Goal: Navigation & Orientation: Understand site structure

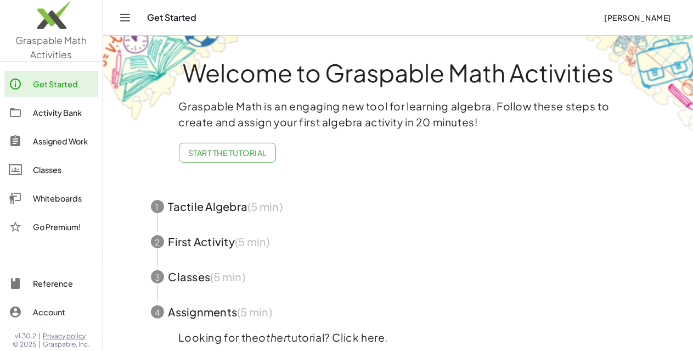
click at [125, 16] on icon "Toggle navigation" at bounding box center [125, 17] width 13 height 13
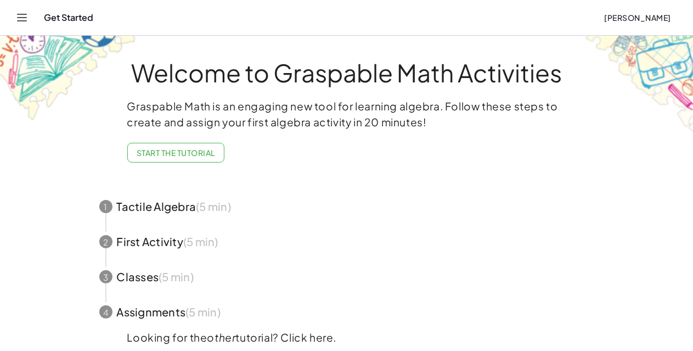
click at [21, 18] on icon "Toggle navigation" at bounding box center [22, 17] width 9 height 7
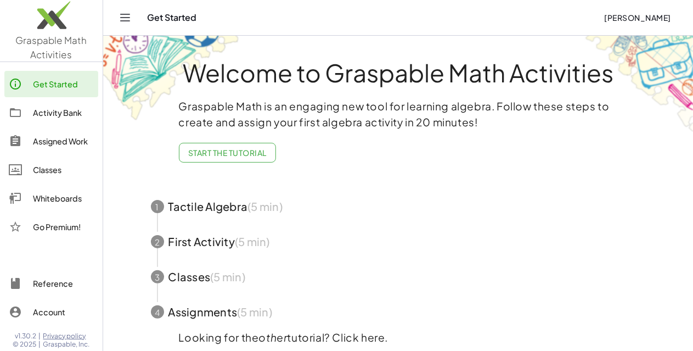
click at [46, 170] on div "Classes" at bounding box center [63, 169] width 61 height 13
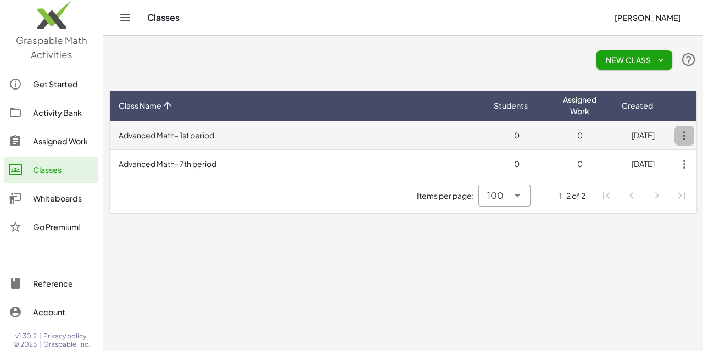
click at [684, 135] on icon "button" at bounding box center [684, 136] width 20 height 20
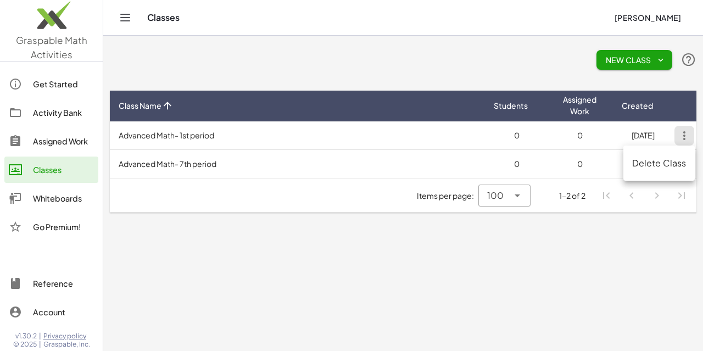
click at [614, 260] on main "New Class Class Name Students Assigned Work Created Advanced Math- 1st period 0…" at bounding box center [403, 175] width 600 height 351
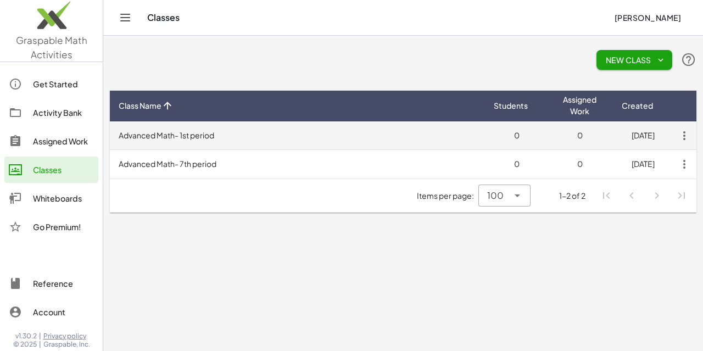
click at [210, 133] on td "Advanced Math- 1st period" at bounding box center [297, 135] width 375 height 29
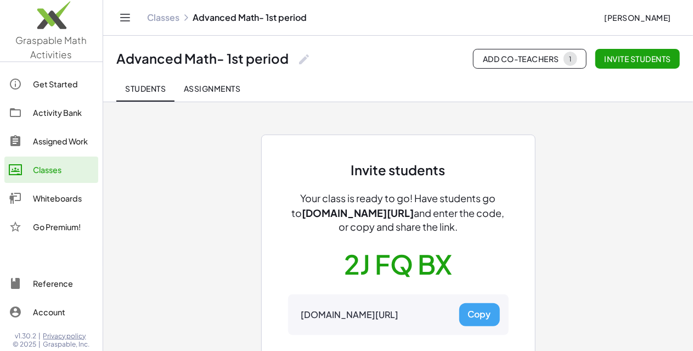
click at [584, 188] on div "Invite students Your class is ready to go! Have students go to [DOMAIN_NAME][UR…" at bounding box center [399, 257] width 494 height 311
click at [68, 141] on div "Assigned Work" at bounding box center [63, 141] width 61 height 13
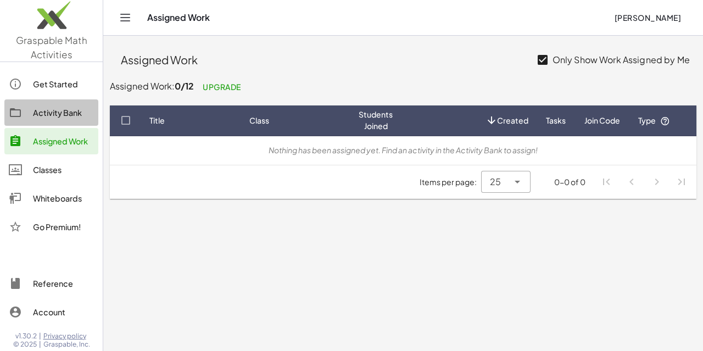
click at [51, 115] on div "Activity Bank" at bounding box center [63, 112] width 61 height 13
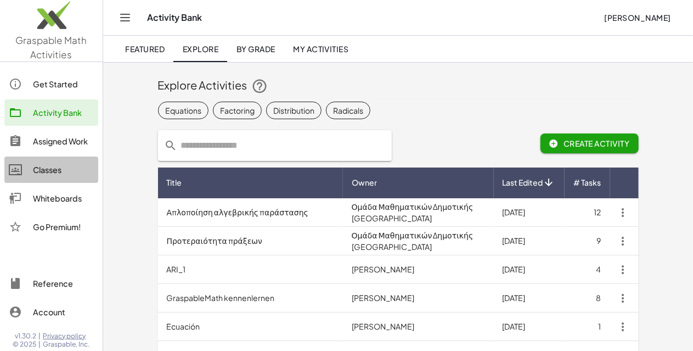
click at [45, 167] on div "Classes" at bounding box center [63, 169] width 61 height 13
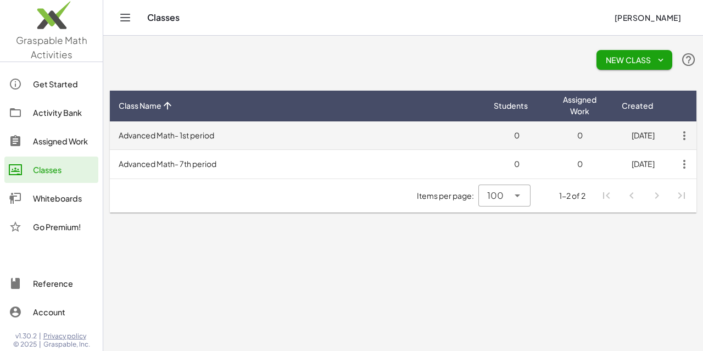
click at [278, 140] on td "Advanced Math- 1st period" at bounding box center [297, 135] width 375 height 29
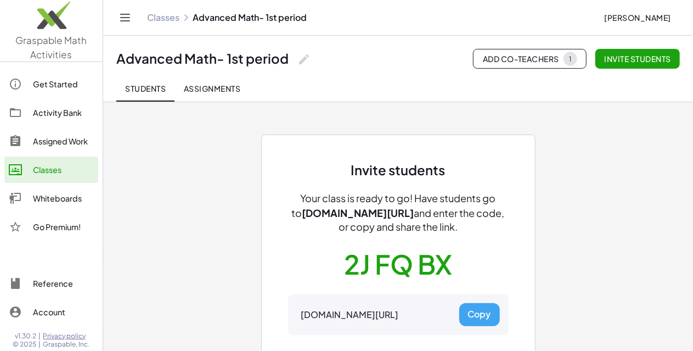
click at [152, 174] on div "Invite students Your class is ready to go! Have students go to [DOMAIN_NAME][UR…" at bounding box center [399, 257] width 494 height 311
click at [56, 166] on div "Classes" at bounding box center [63, 169] width 61 height 13
